Goal: Check status: Check status

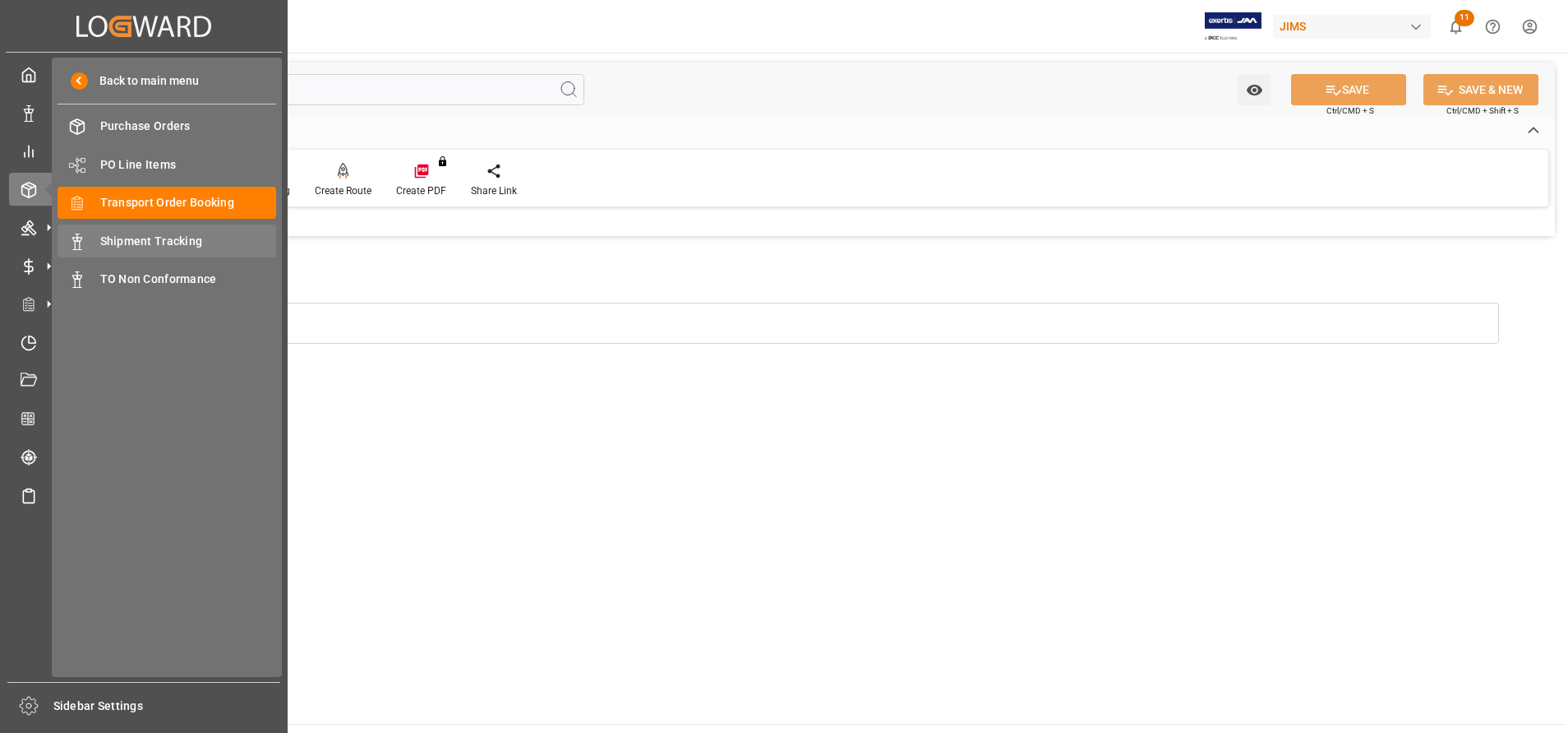
click at [210, 238] on span "Shipment Tracking" at bounding box center [189, 241] width 177 height 17
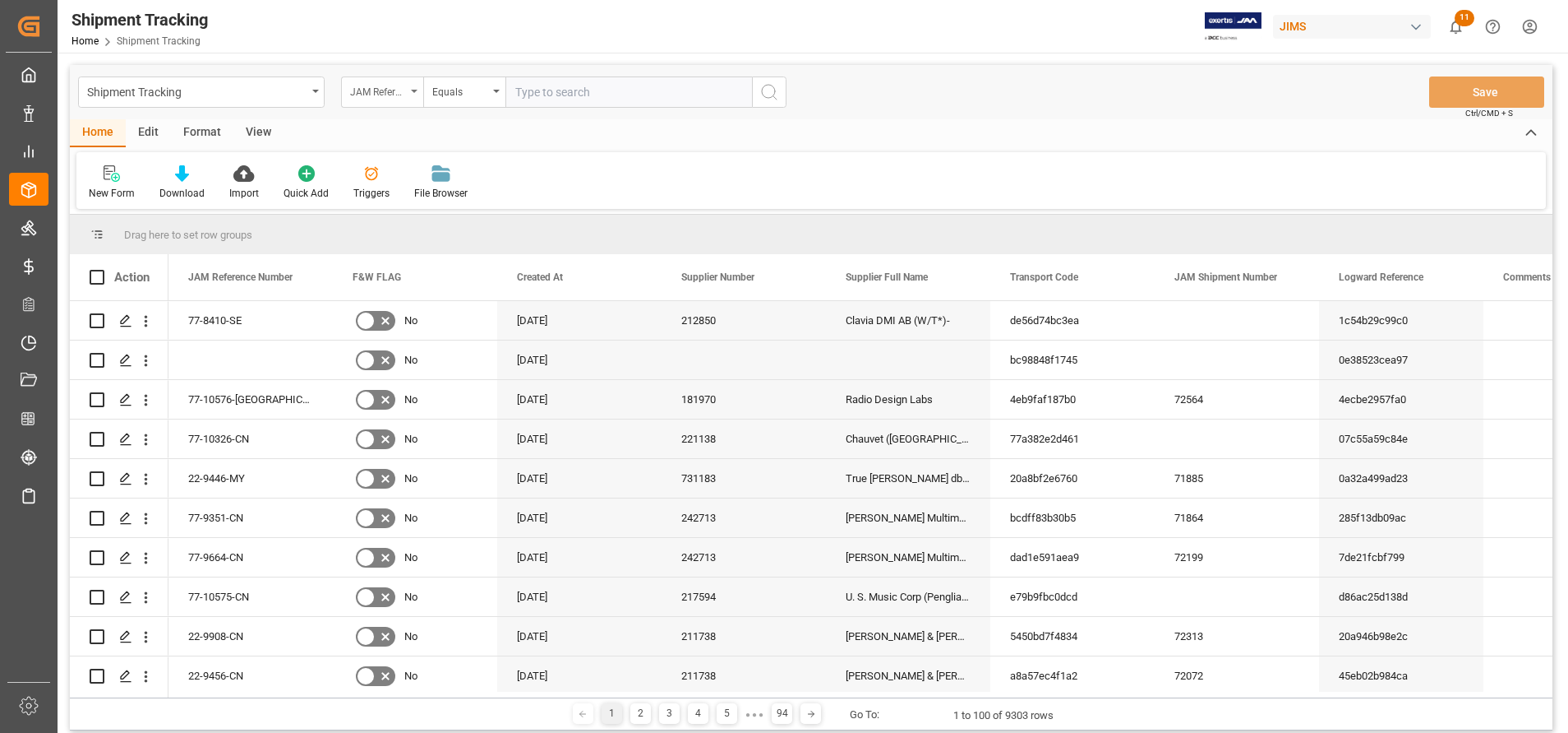
click at [390, 100] on div "JAM Reference Number" at bounding box center [382, 92] width 82 height 32
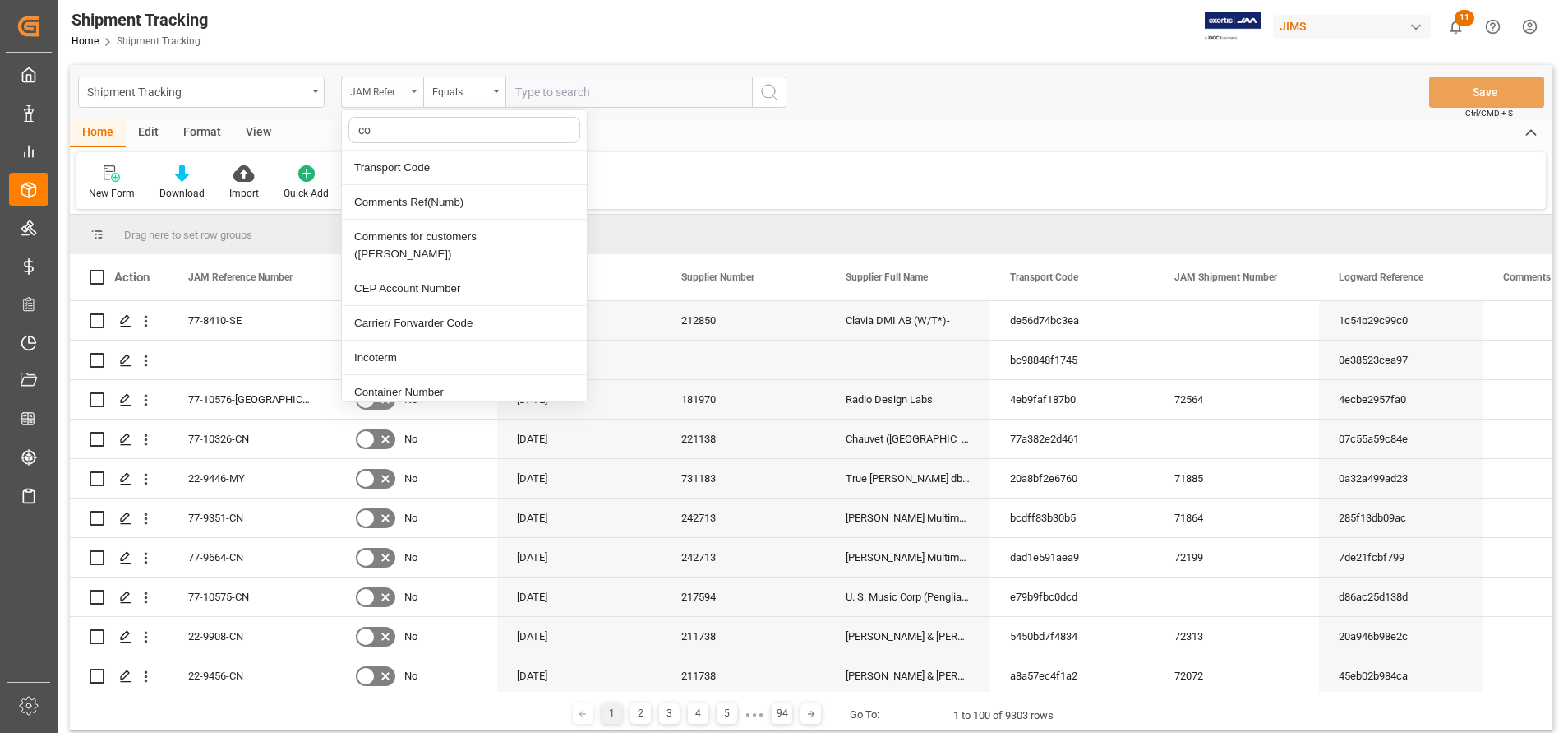
type input "con"
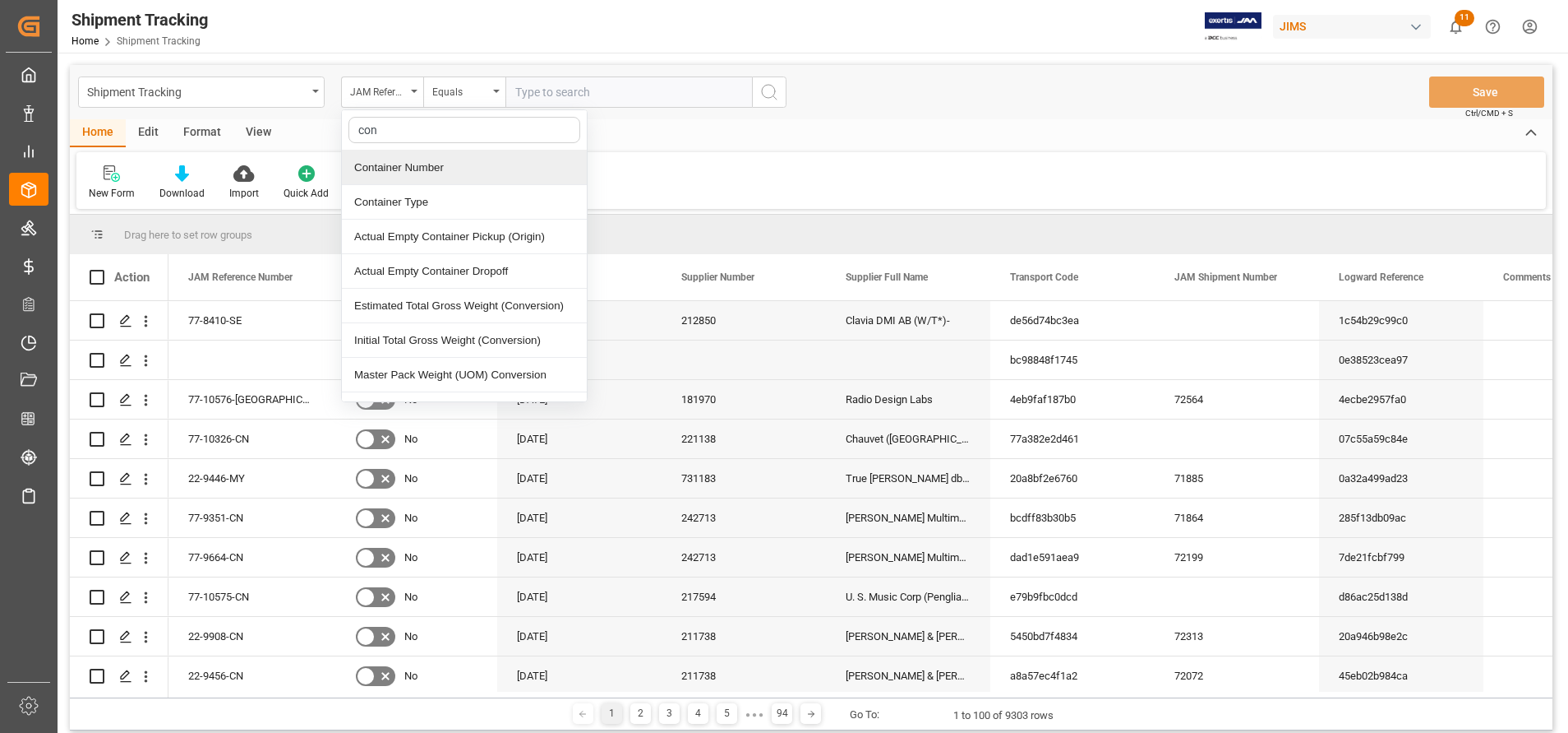
click at [406, 155] on div "Container Number" at bounding box center [464, 168] width 245 height 34
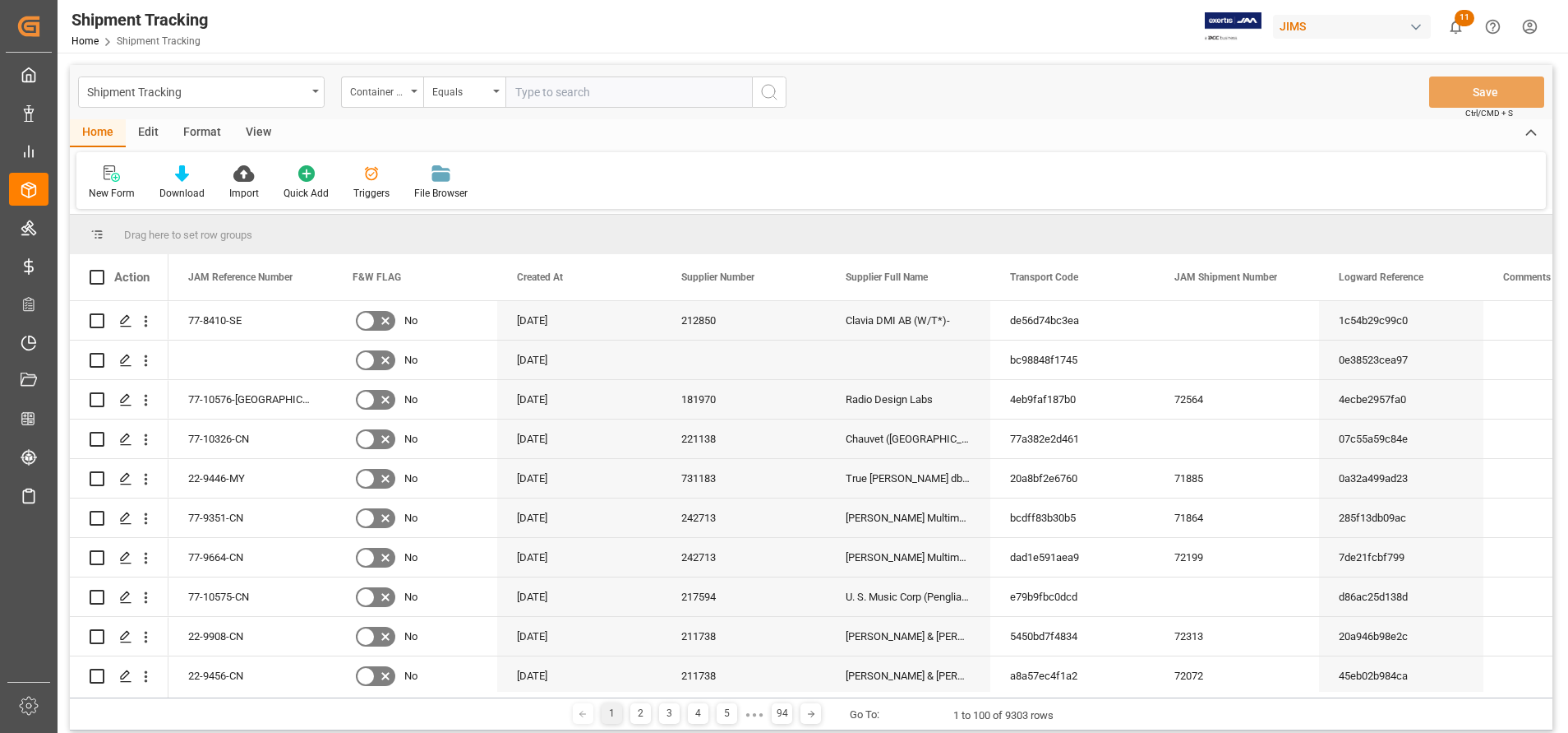
click at [621, 88] on input "text" at bounding box center [629, 92] width 247 height 32
paste input "EISU1720880"
type input "EISU1720880"
click at [784, 91] on button "search button" at bounding box center [770, 92] width 34 height 32
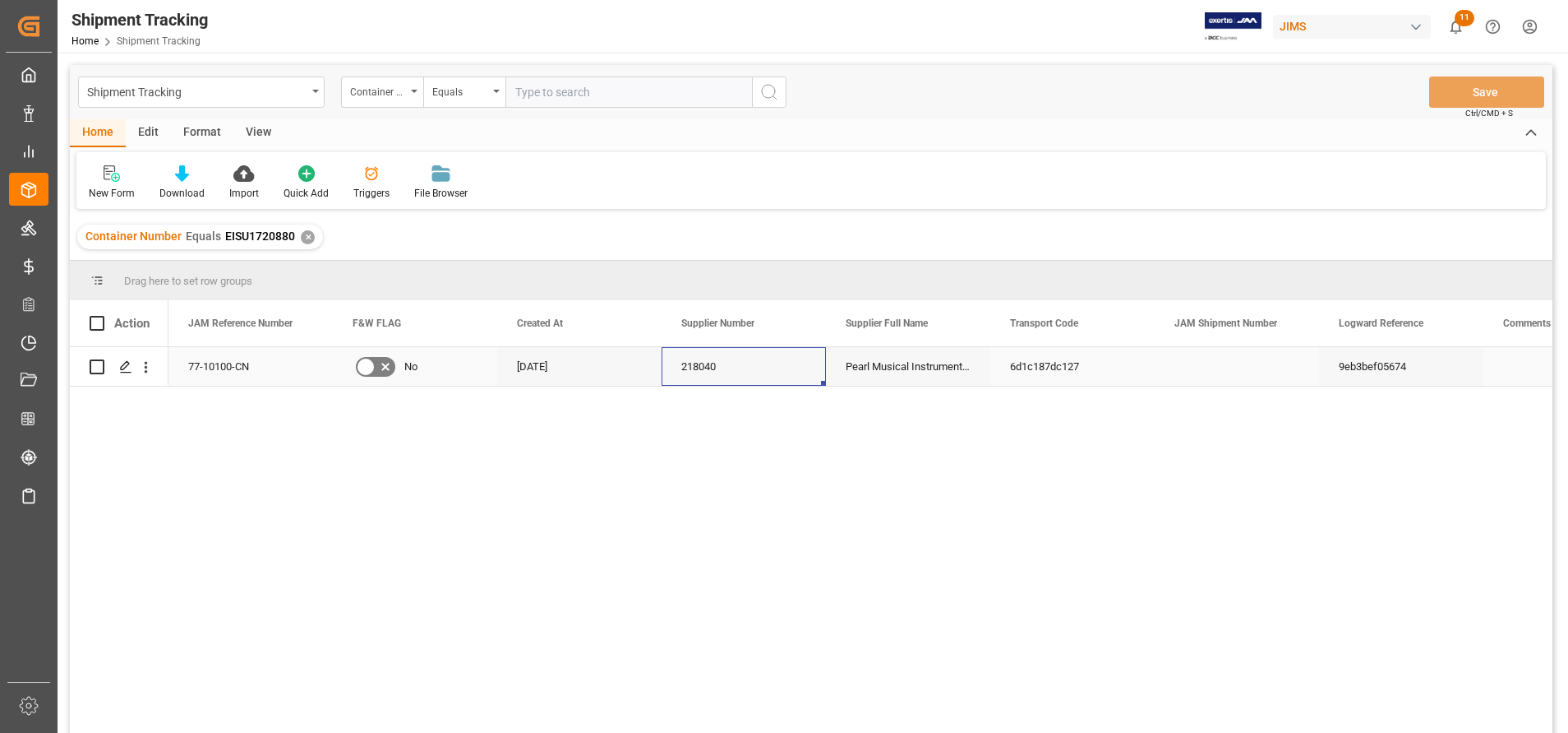
click at [695, 377] on div "218040" at bounding box center [744, 366] width 164 height 39
click at [264, 357] on div "77-10100-CN" at bounding box center [251, 366] width 164 height 39
click at [875, 377] on div "Pearl Musical Instrument ([GEOGRAPHIC_DATA])" at bounding box center [909, 366] width 164 height 39
click at [1051, 364] on div "6d1c187dc127" at bounding box center [1073, 366] width 164 height 39
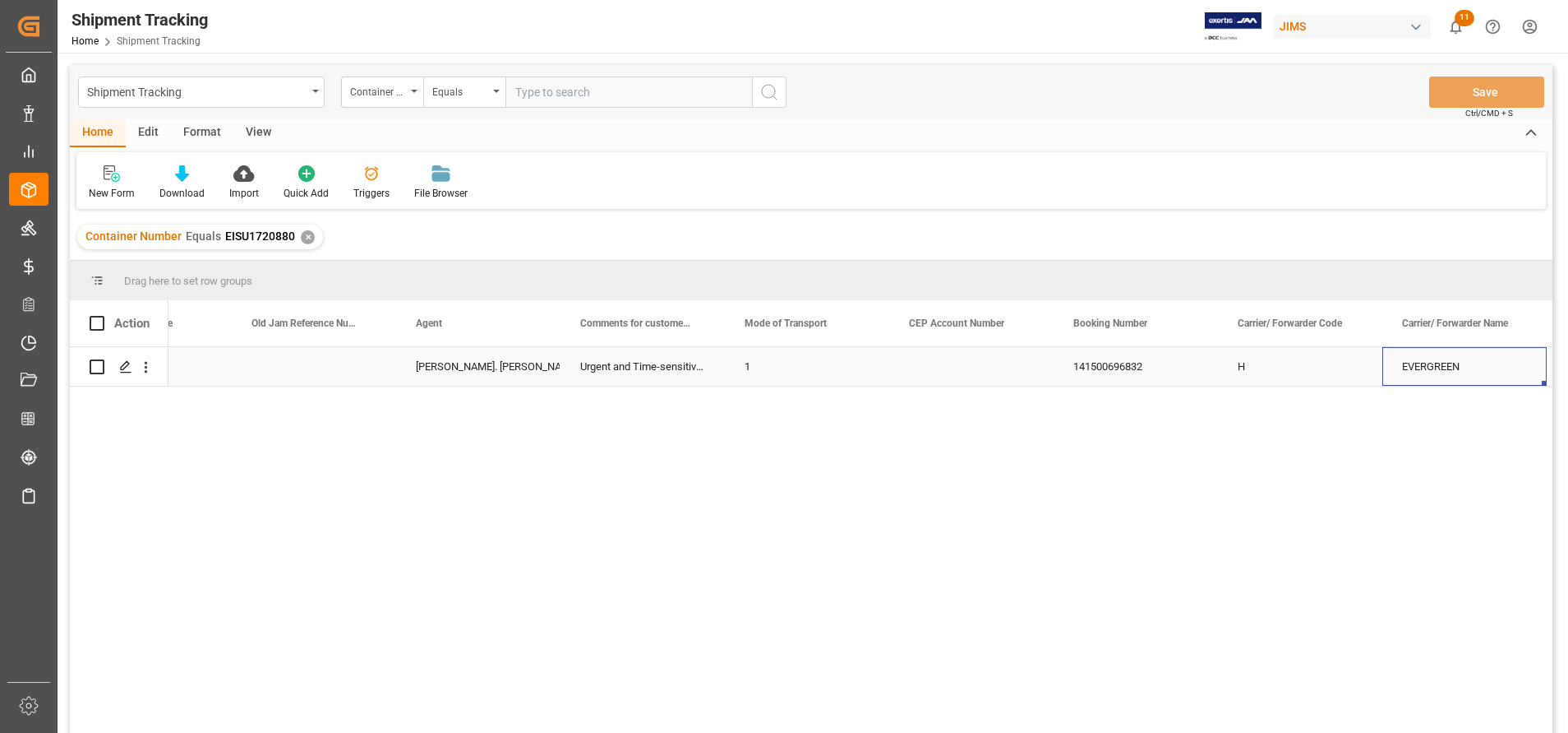
scroll to position [0, 2238]
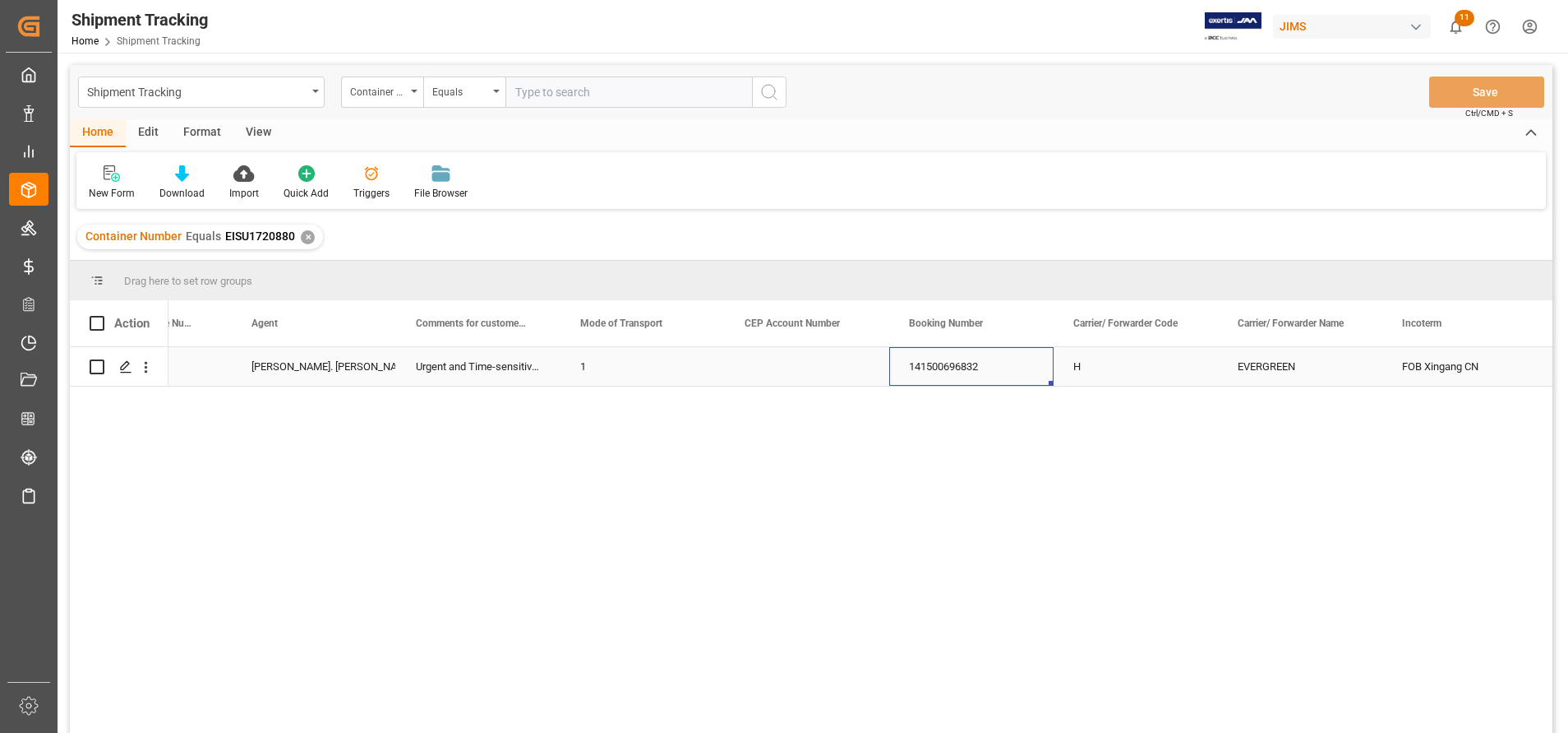
click at [965, 370] on div "141500696832" at bounding box center [972, 366] width 164 height 39
click at [1162, 381] on div "H" at bounding box center [1136, 366] width 164 height 39
